Goal: Find specific page/section: Find specific page/section

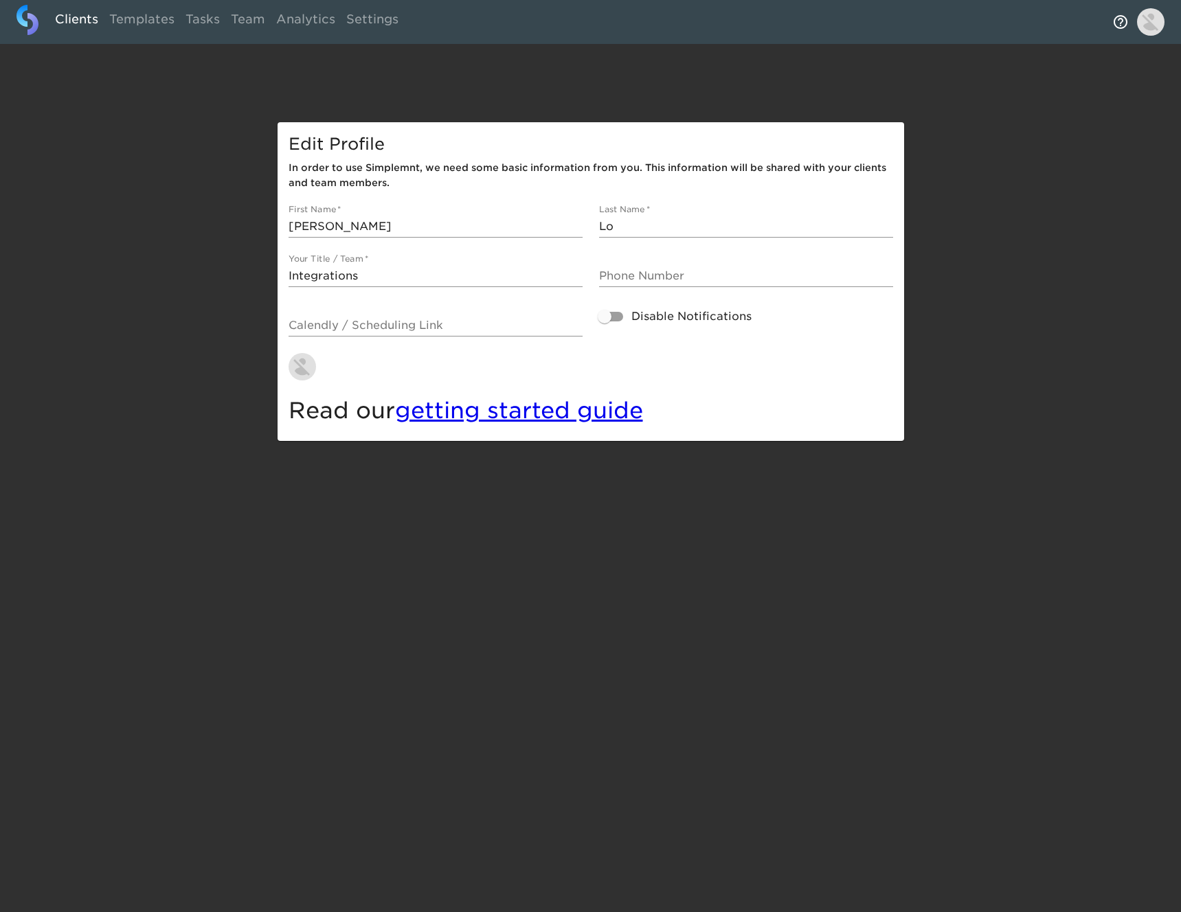
click at [84, 17] on link "Clients" at bounding box center [76, 22] width 54 height 34
select select "10"
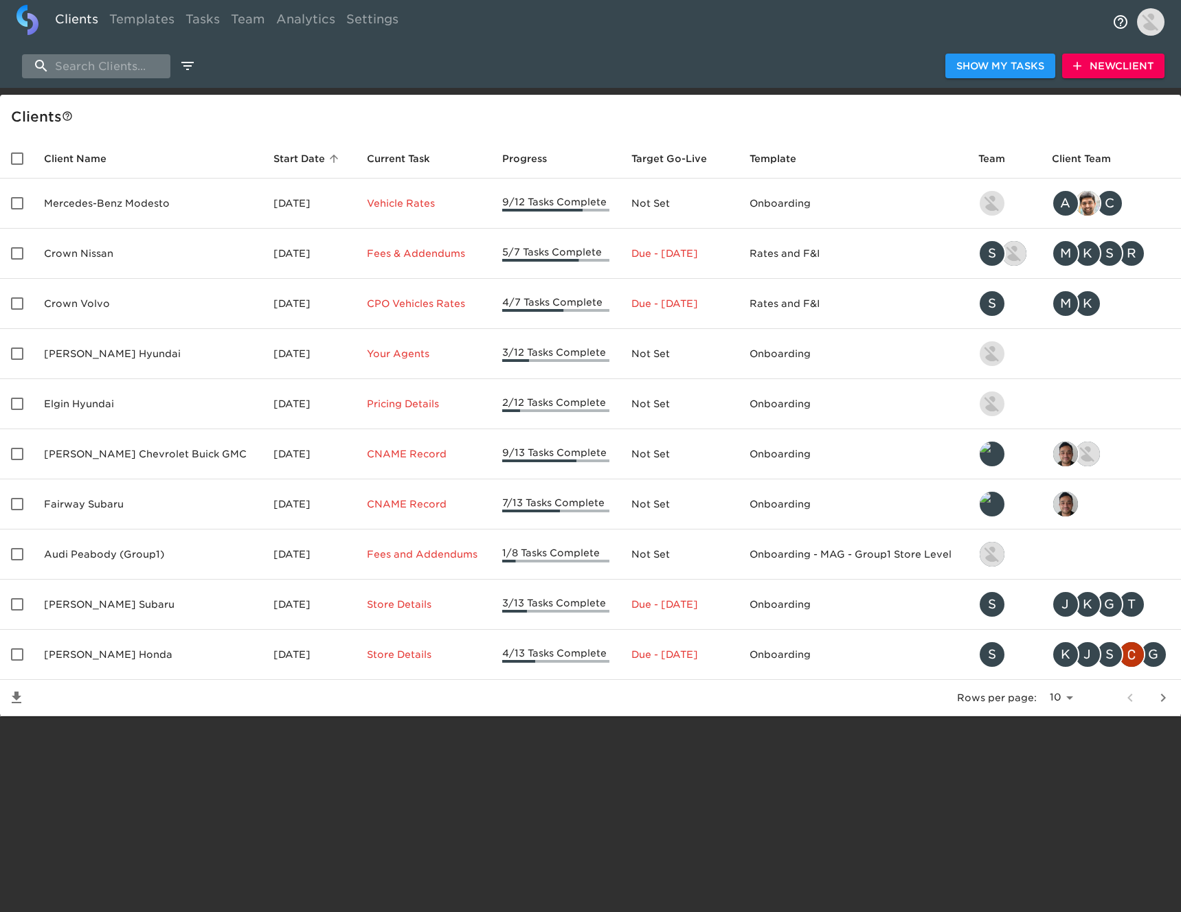
click at [106, 68] on input "search" at bounding box center [96, 66] width 148 height 24
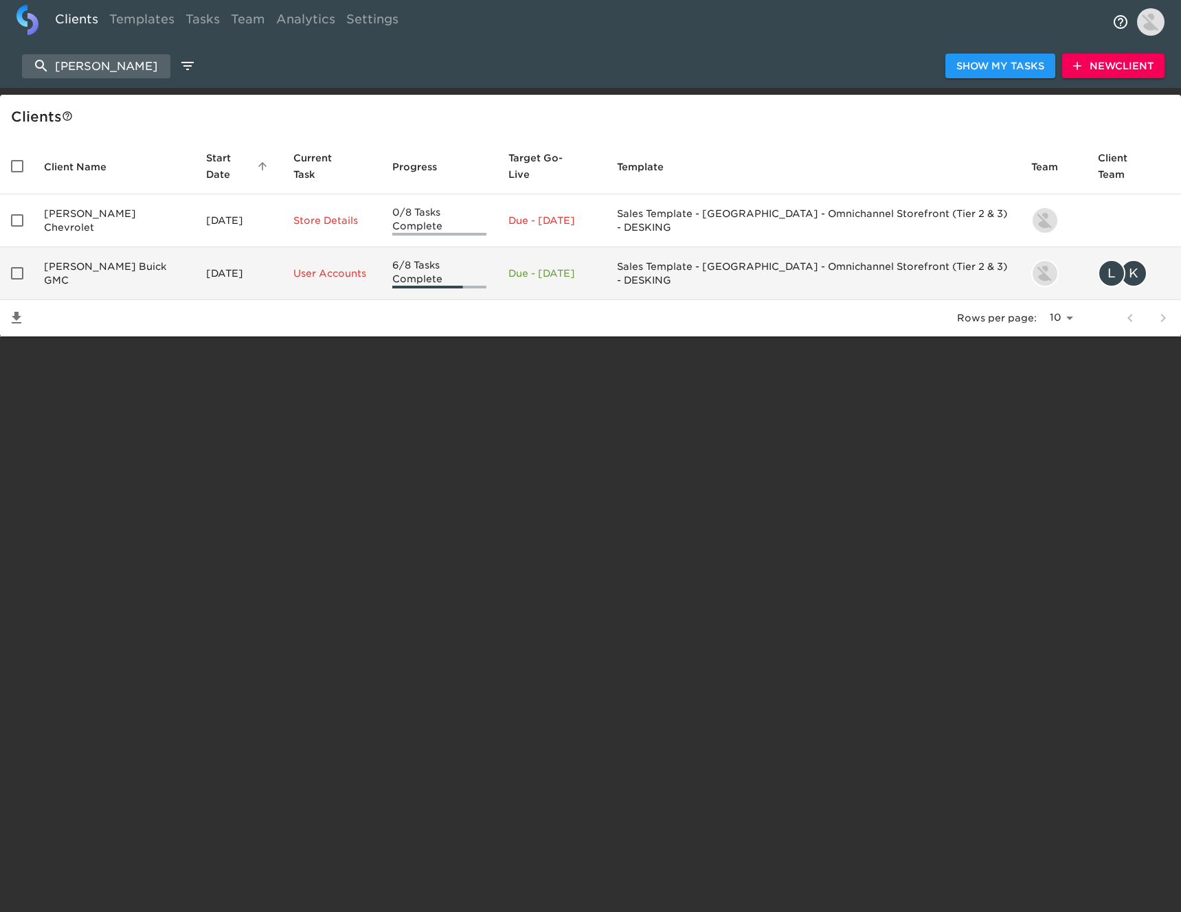
type input "[PERSON_NAME]"
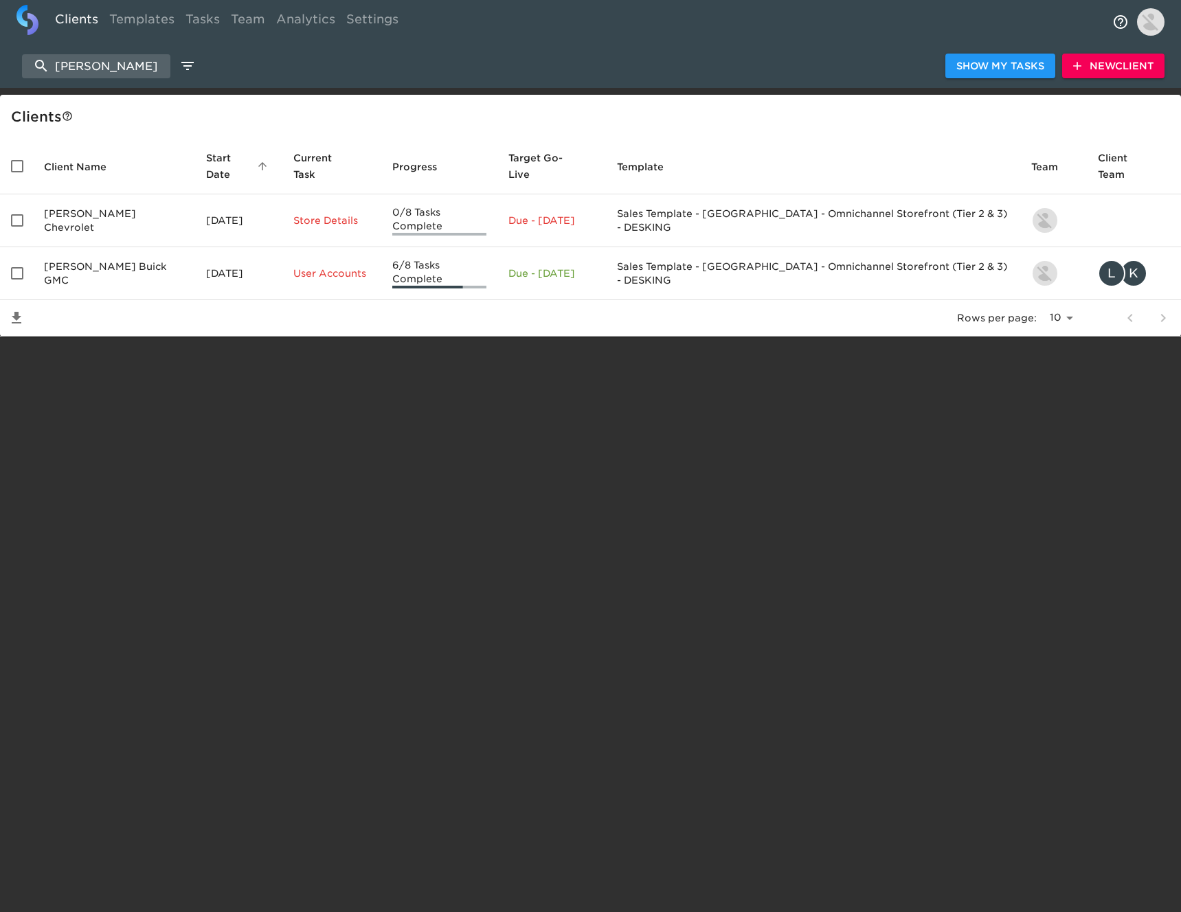
click at [136, 249] on td "[PERSON_NAME] Buick GMC" at bounding box center [114, 273] width 162 height 53
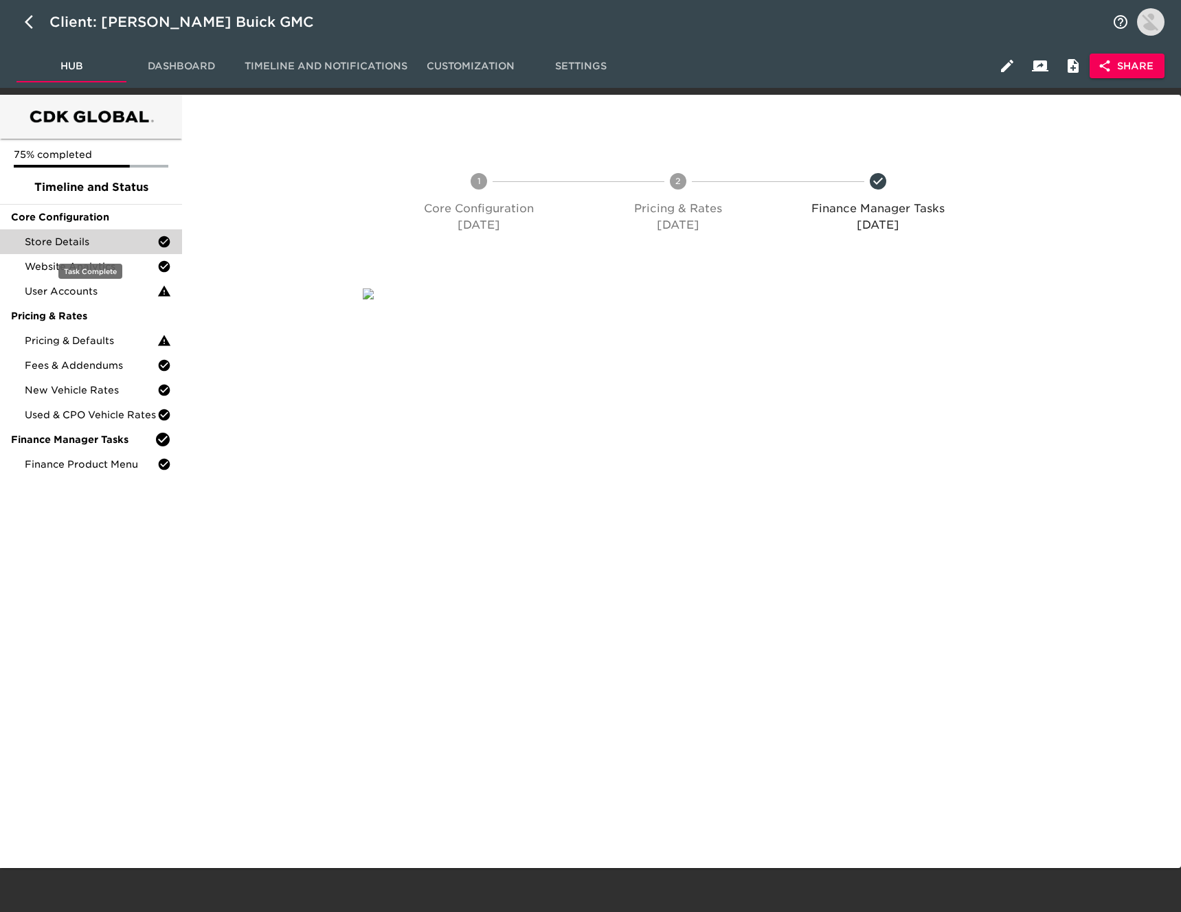
click at [102, 251] on div "Store Details" at bounding box center [91, 241] width 182 height 25
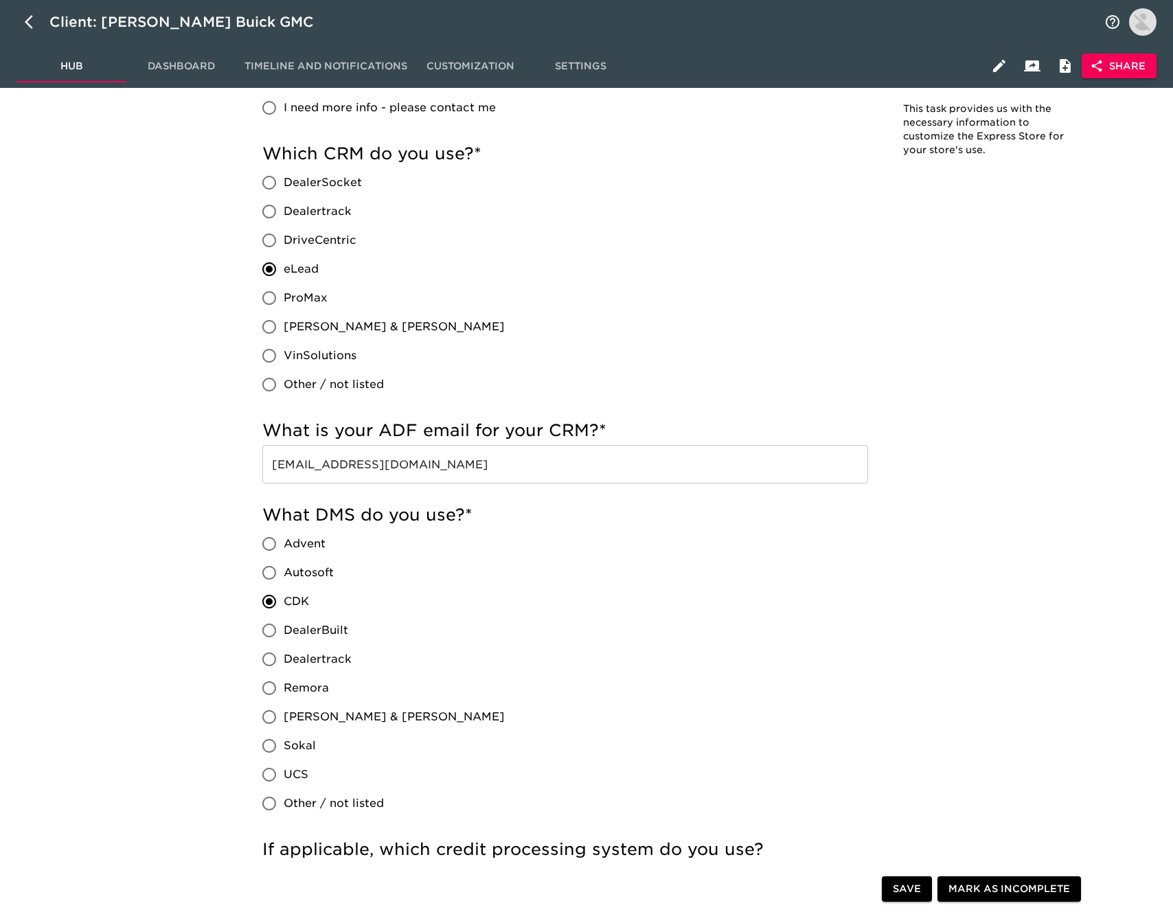
scroll to position [519, 0]
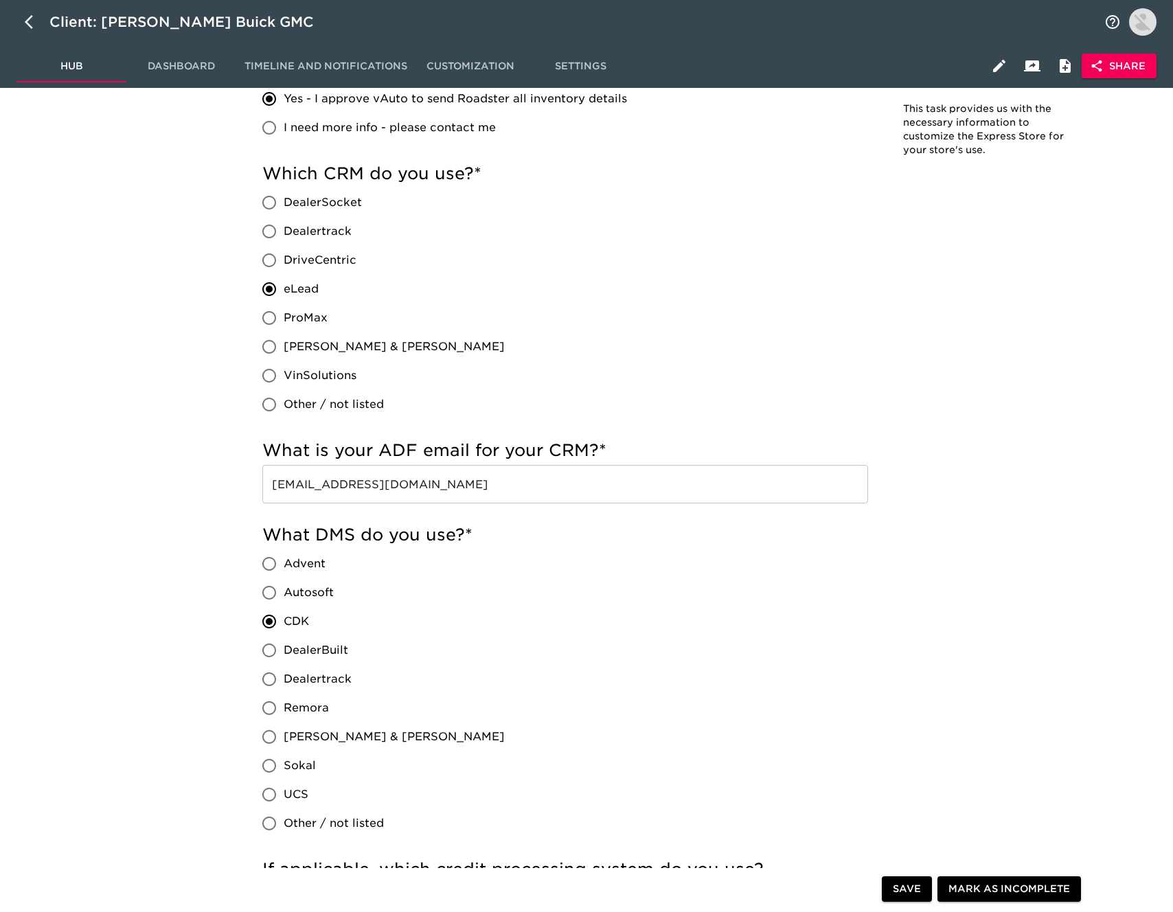
click at [481, 497] on input "[EMAIL_ADDRESS][DOMAIN_NAME]" at bounding box center [565, 484] width 606 height 38
click at [481, 496] on input "[EMAIL_ADDRESS][DOMAIN_NAME]" at bounding box center [565, 484] width 606 height 38
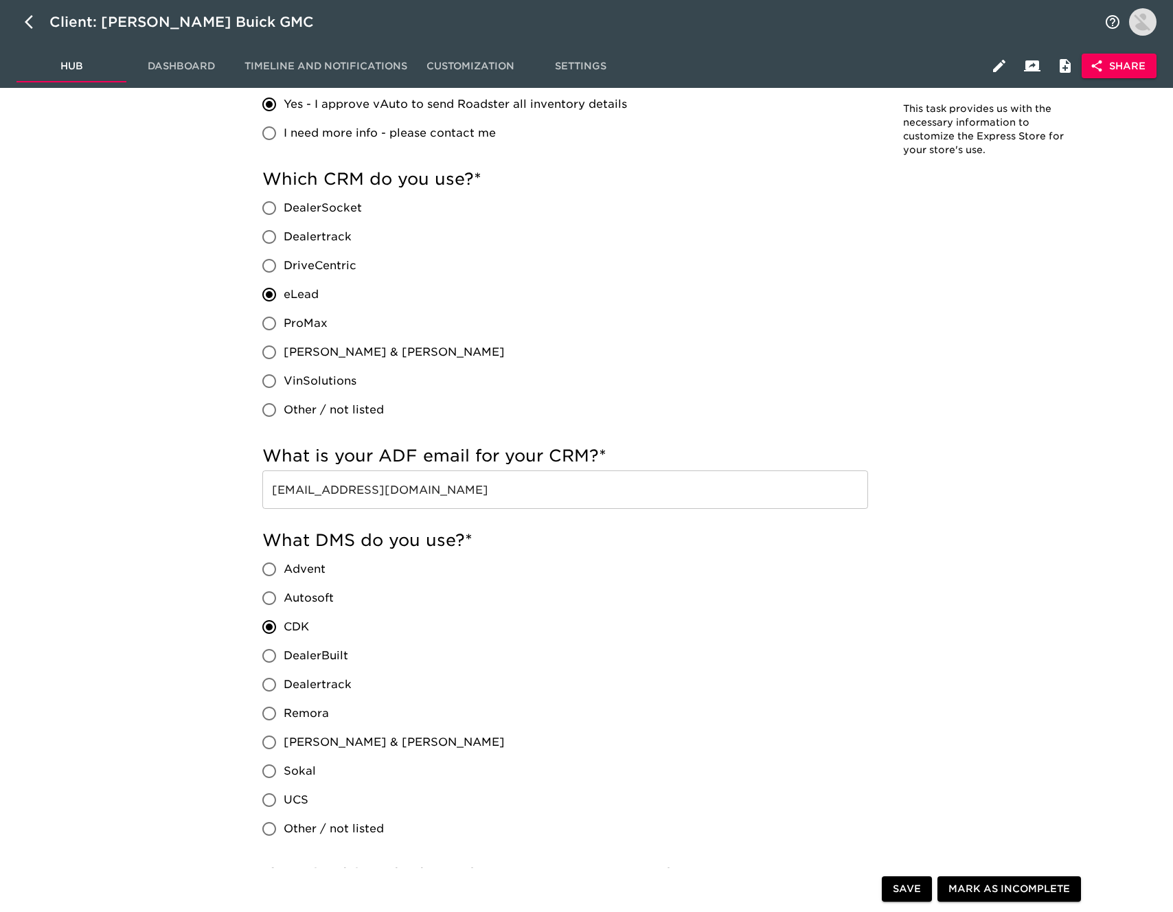
scroll to position [1008, 0]
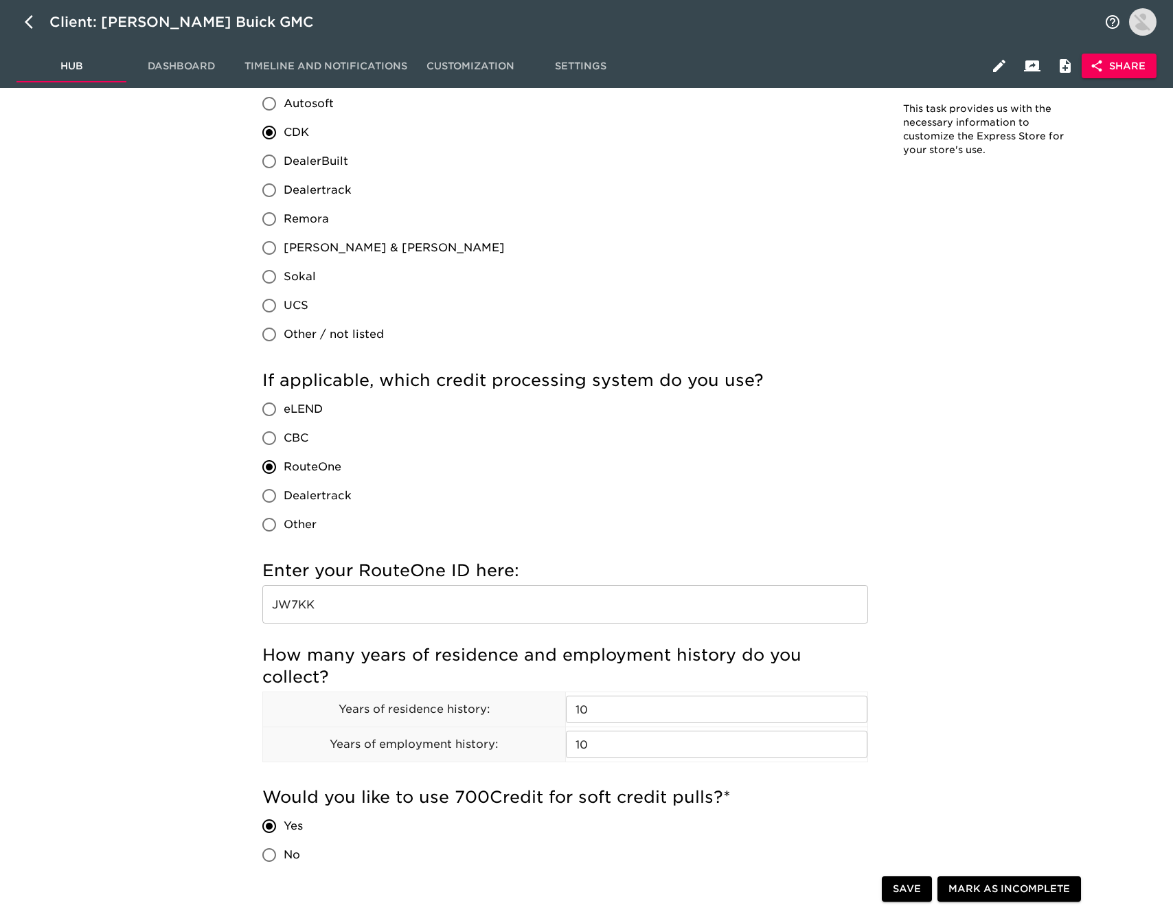
click at [380, 604] on input "JW7KK" at bounding box center [565, 604] width 606 height 38
click at [380, 603] on input "JW7KK" at bounding box center [565, 604] width 606 height 38
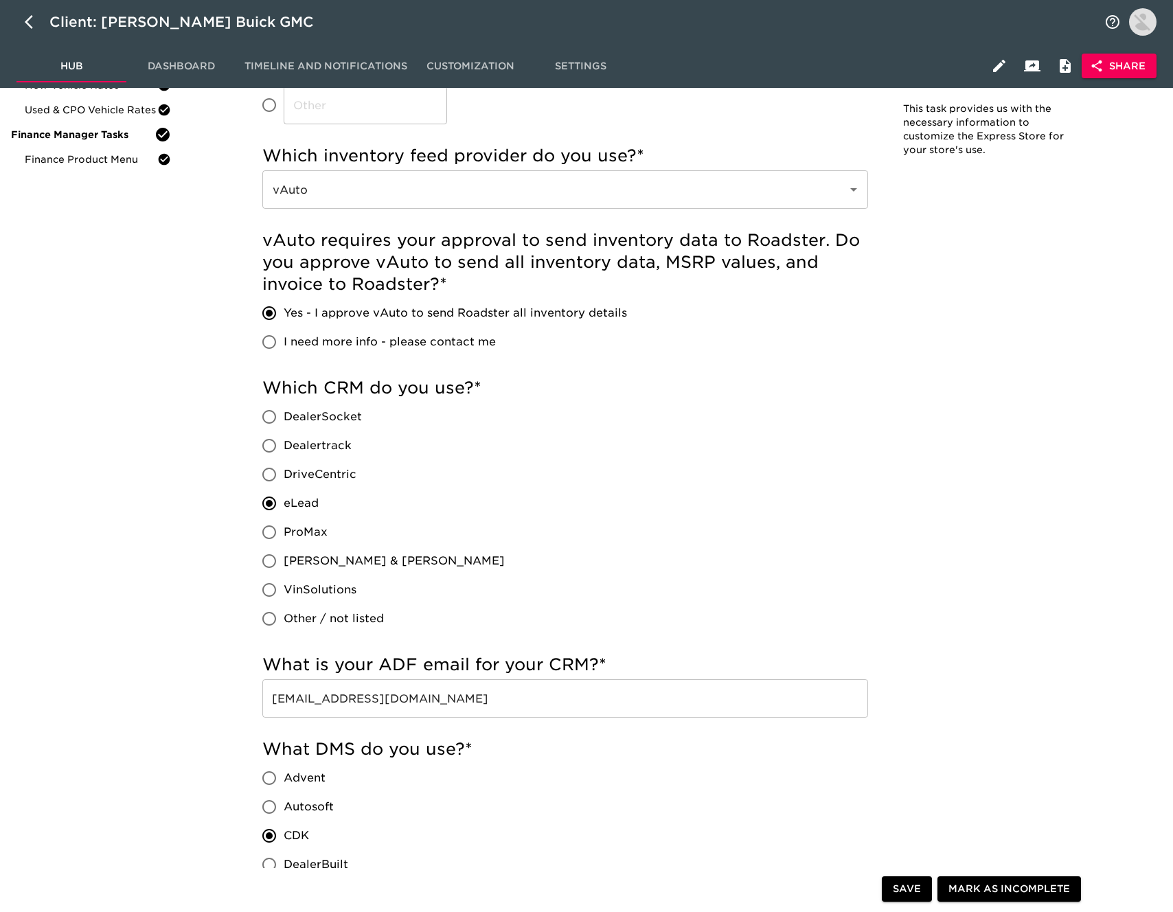
scroll to position [0, 0]
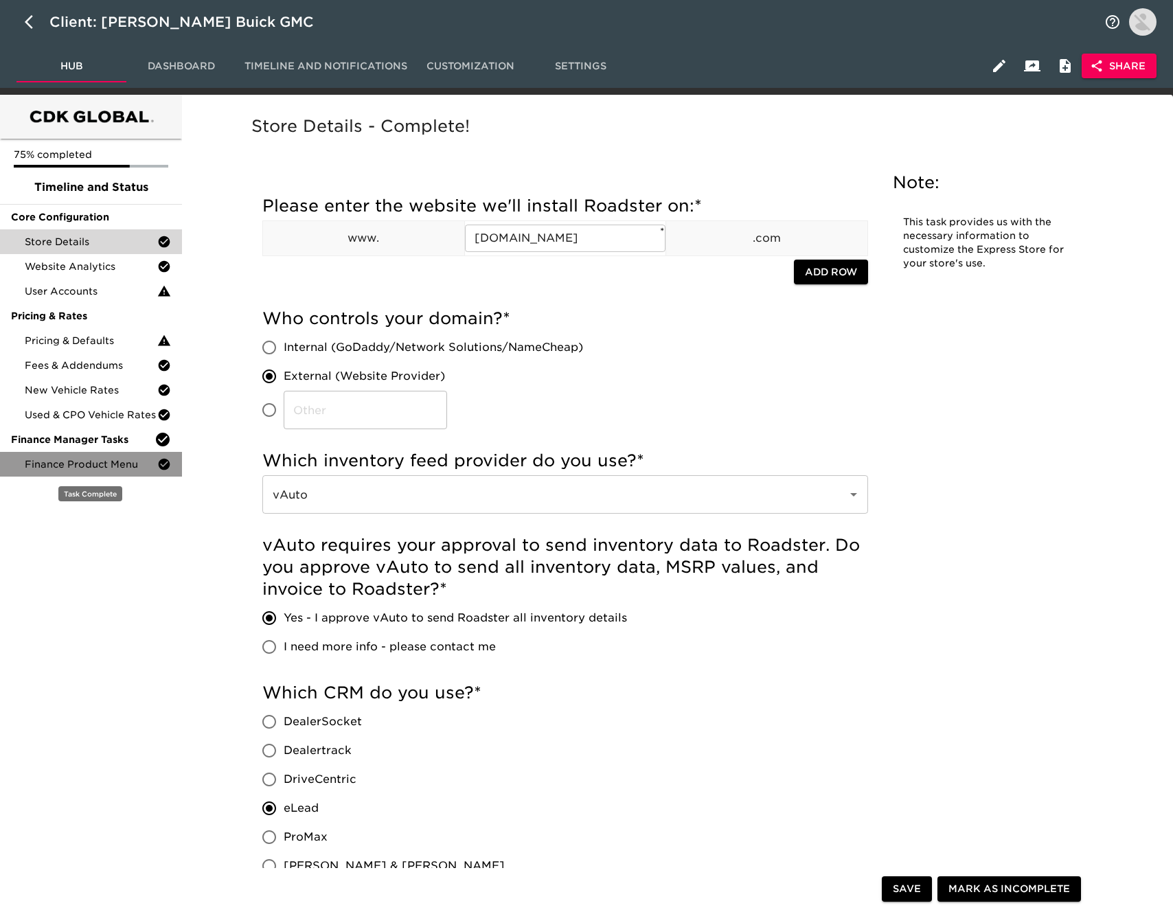
click at [100, 468] on span "Finance Product Menu" at bounding box center [91, 465] width 133 height 14
